Goal: Find specific page/section: Find specific page/section

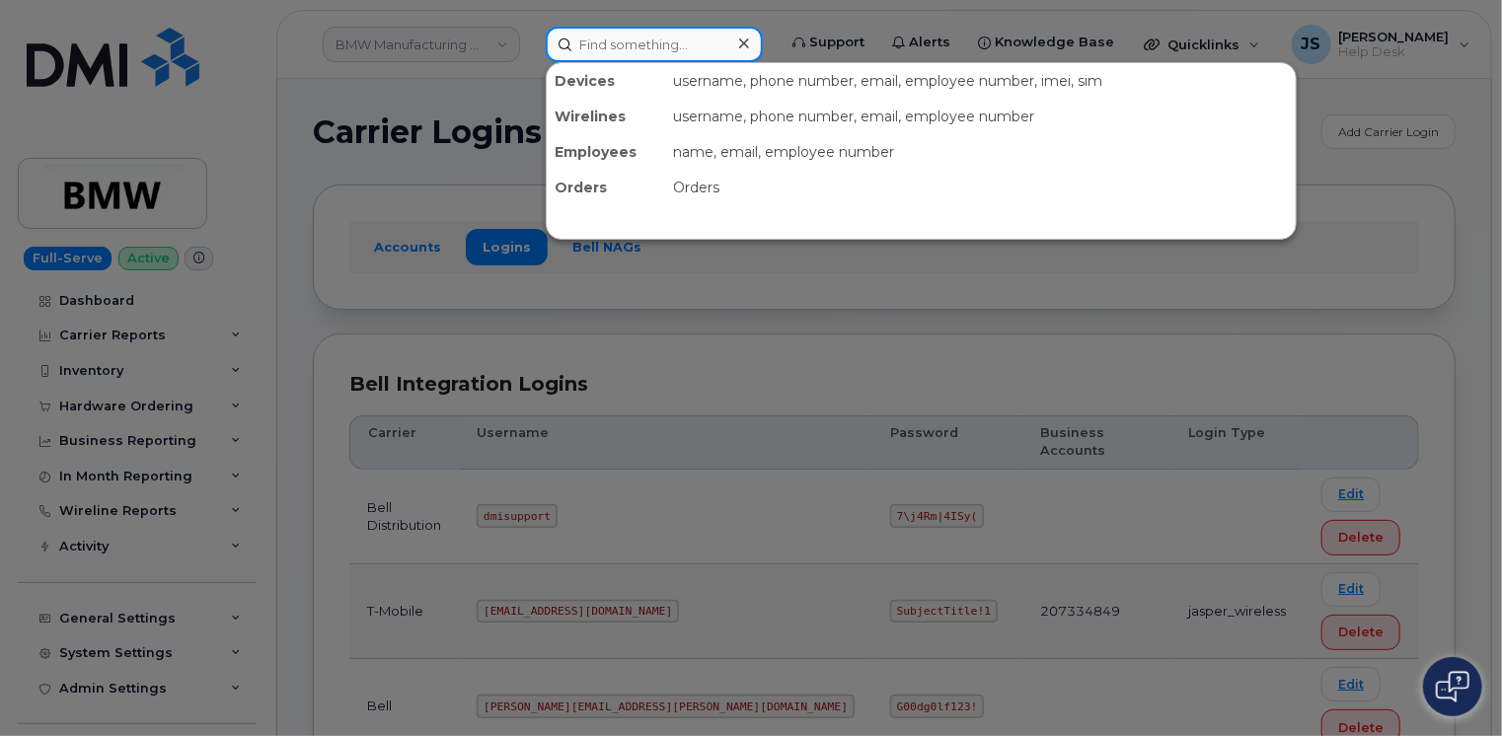
click at [694, 41] on input at bounding box center [654, 45] width 217 height 36
paste input "[PHONE_NUMBER]"
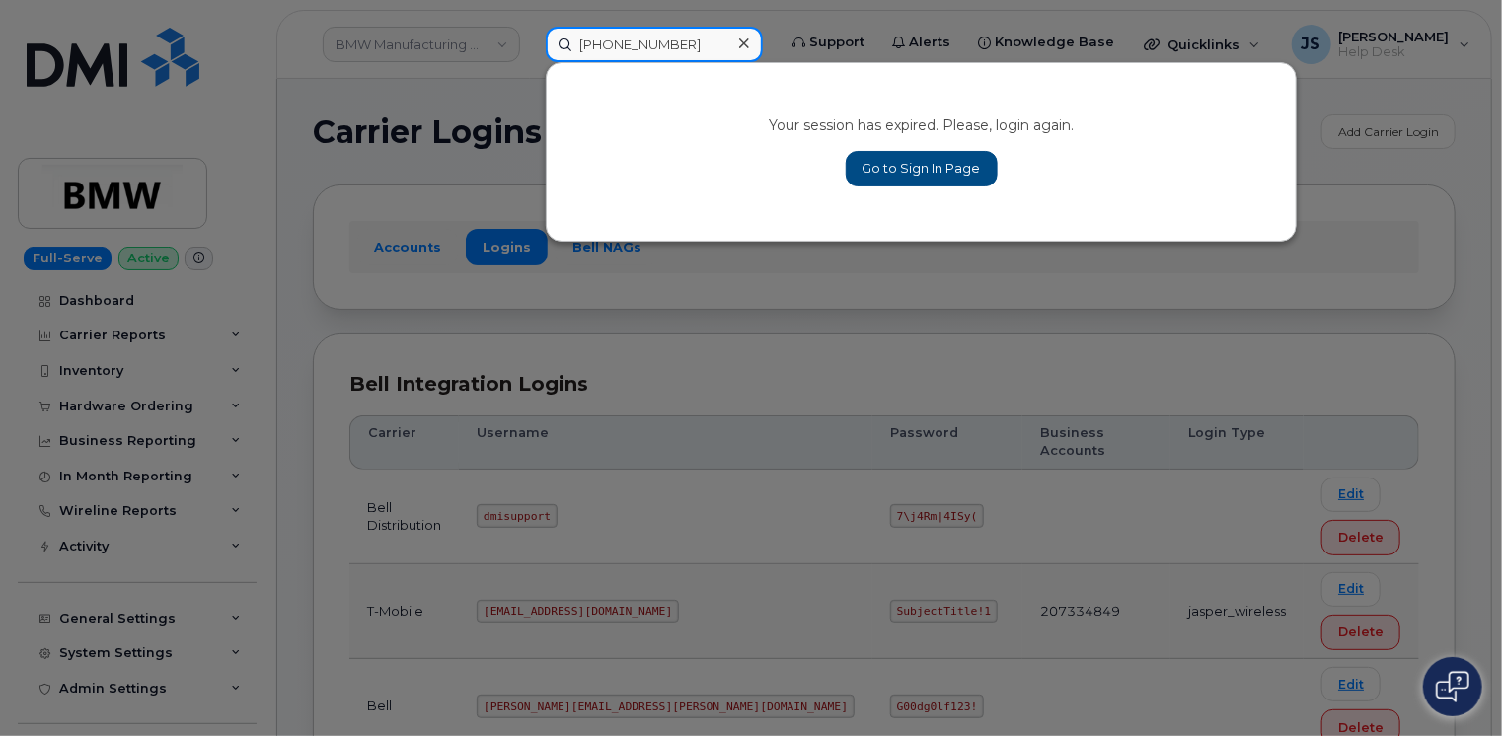
type input "[PHONE_NUMBER]"
click at [880, 163] on link "Go to Sign In Page" at bounding box center [922, 169] width 152 height 36
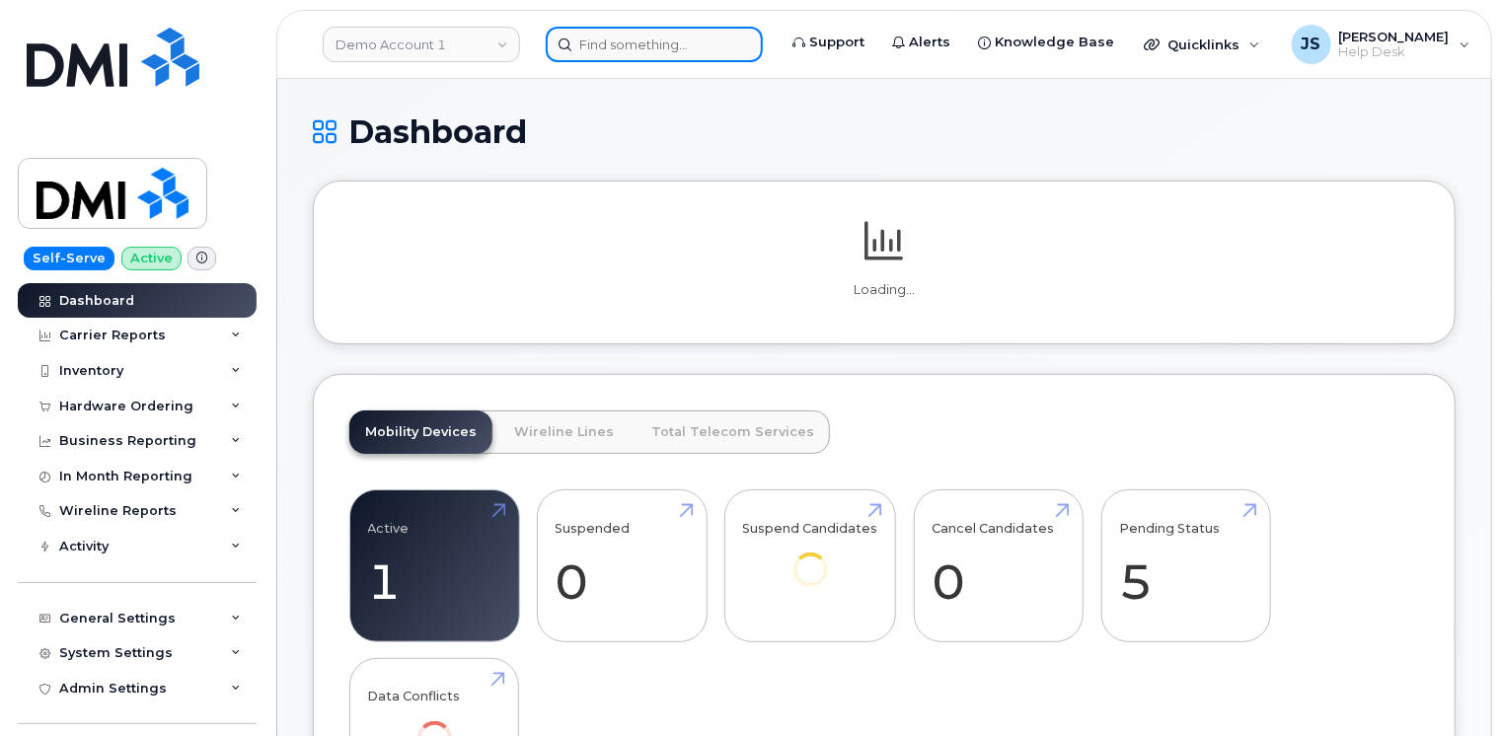
click at [652, 40] on input at bounding box center [654, 45] width 217 height 36
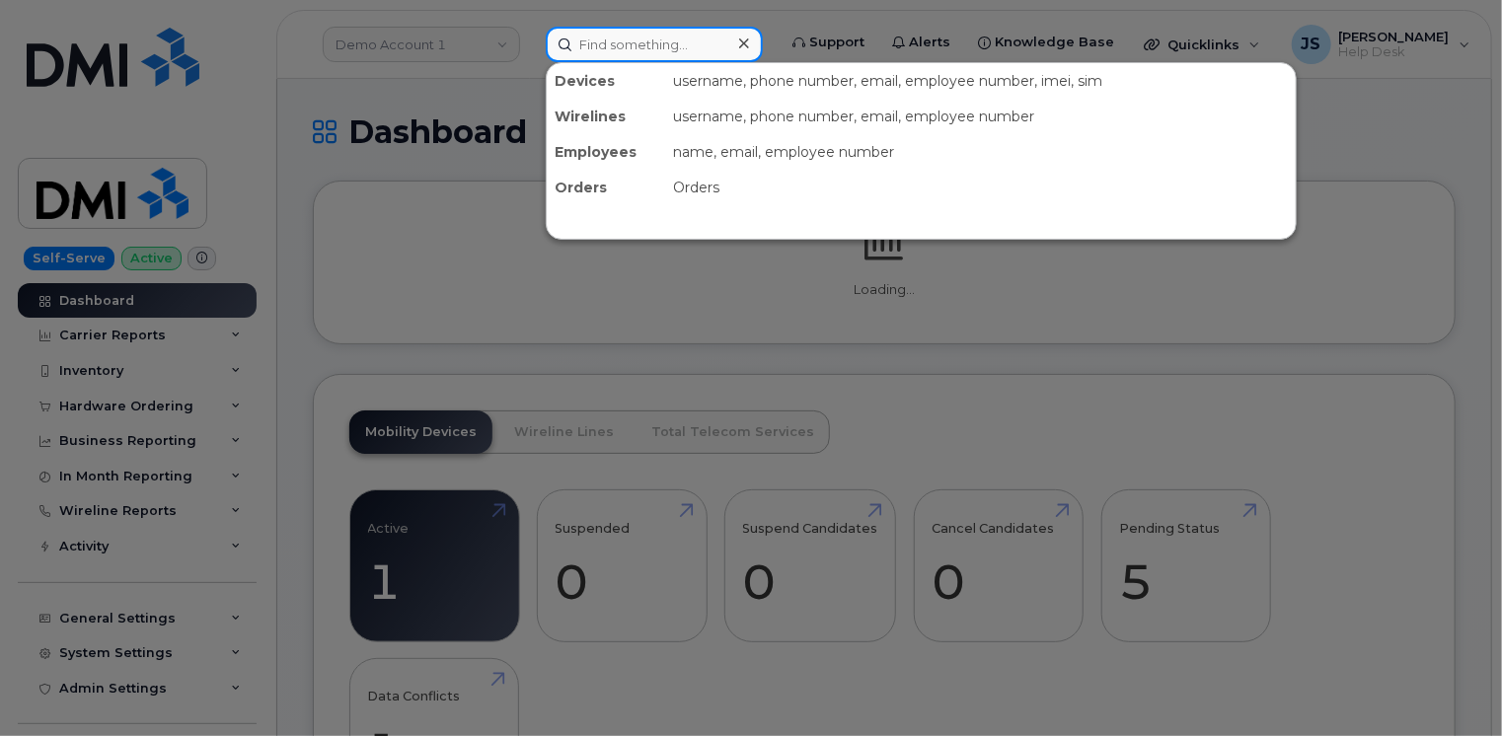
paste input "[PHONE_NUMBER]"
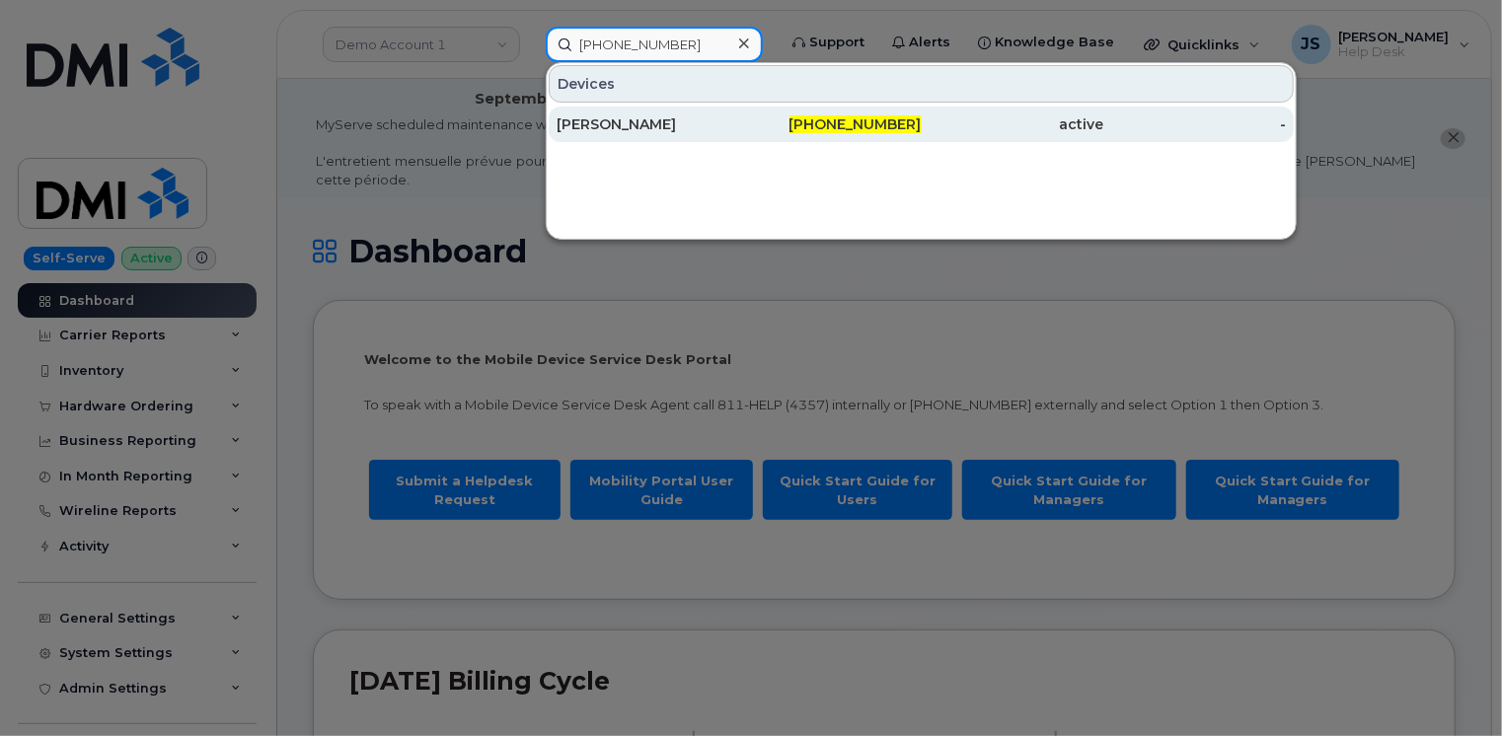
type input "[PHONE_NUMBER]"
click at [630, 127] on div "[PERSON_NAME]" at bounding box center [647, 124] width 183 height 20
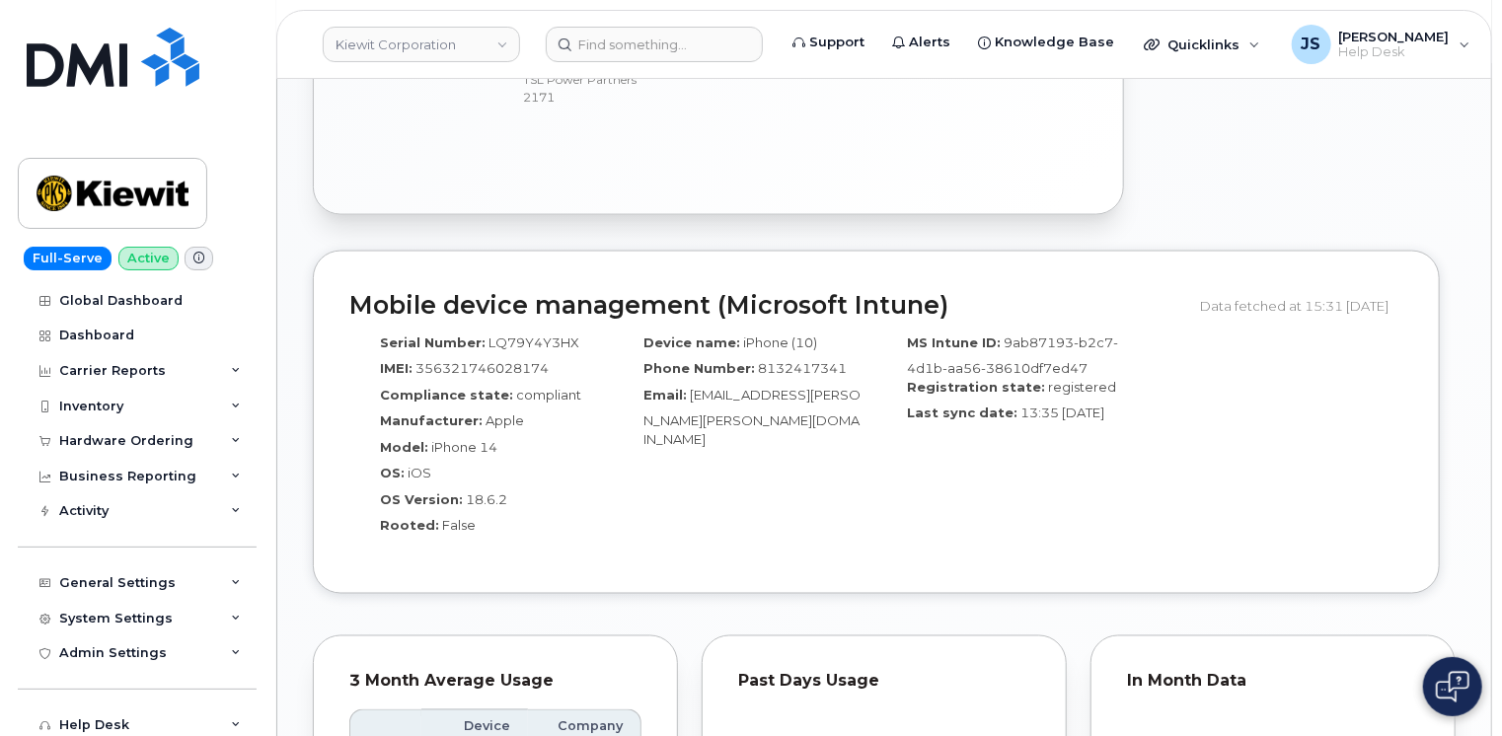
scroll to position [1302, 0]
